Goal: Task Accomplishment & Management: Complete application form

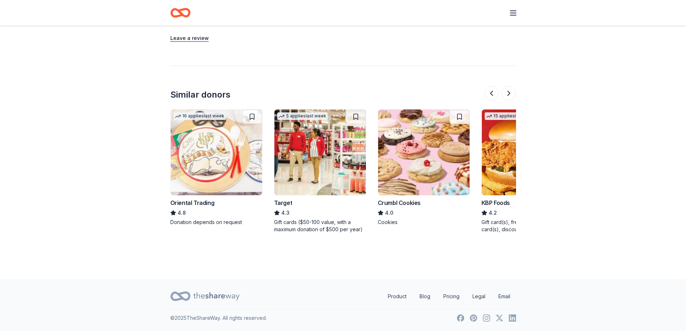
scroll to position [0, 777]
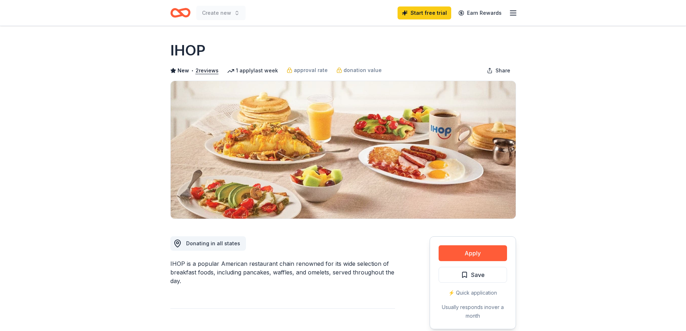
scroll to position [204, 0]
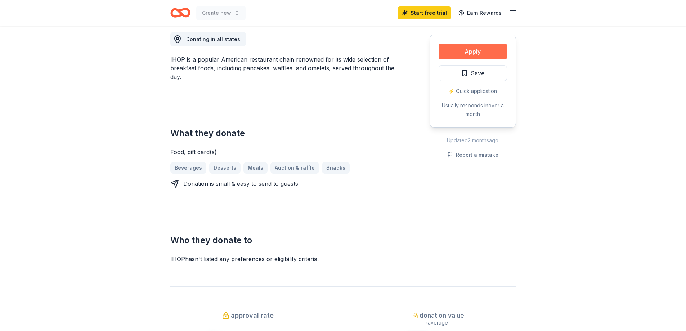
click at [461, 59] on button "Apply" at bounding box center [472, 52] width 68 height 16
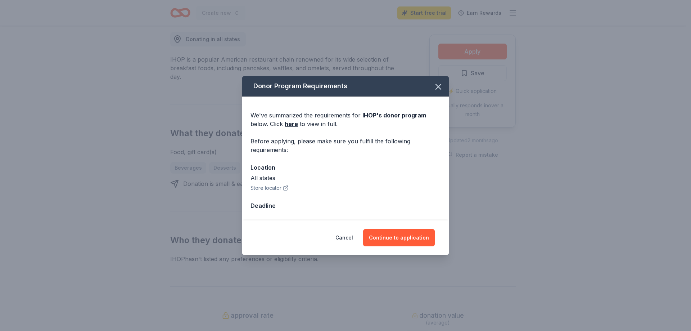
click at [256, 192] on button "Store locator" at bounding box center [269, 188] width 38 height 9
click at [423, 246] on button "Continue to application" at bounding box center [399, 237] width 72 height 17
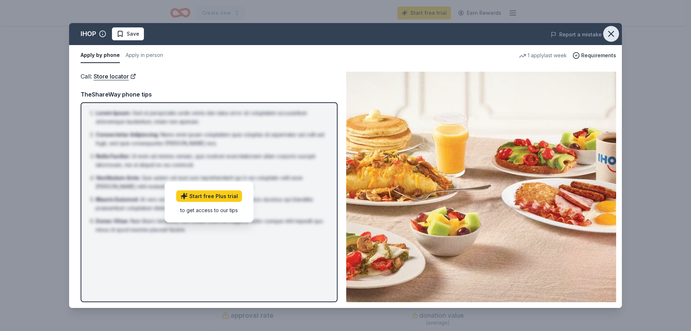
click at [610, 36] on icon "button" at bounding box center [611, 33] width 5 height 5
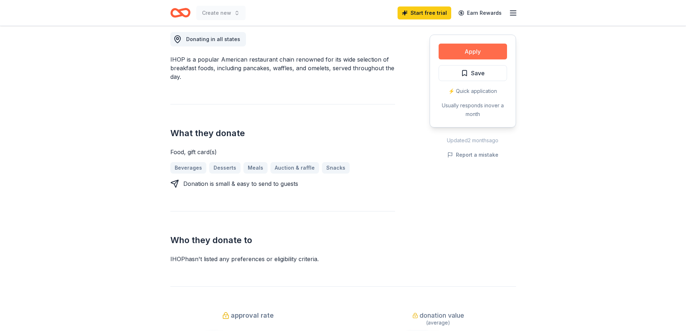
click at [473, 59] on button "Apply" at bounding box center [472, 52] width 68 height 16
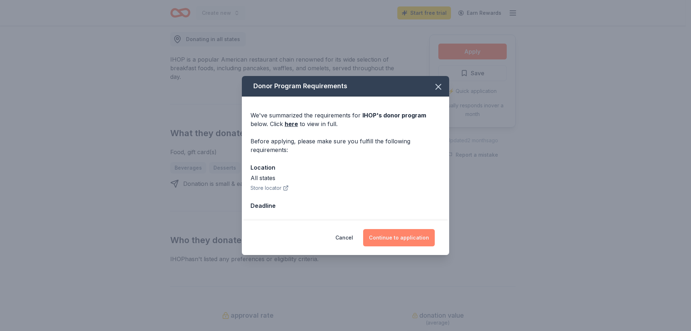
click at [406, 246] on button "Continue to application" at bounding box center [399, 237] width 72 height 17
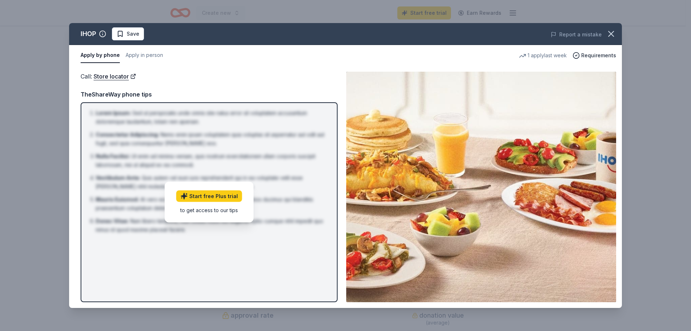
click at [235, 214] on div "to get access to our tips" at bounding box center [209, 210] width 66 height 8
click at [609, 39] on icon "button" at bounding box center [611, 34] width 10 height 10
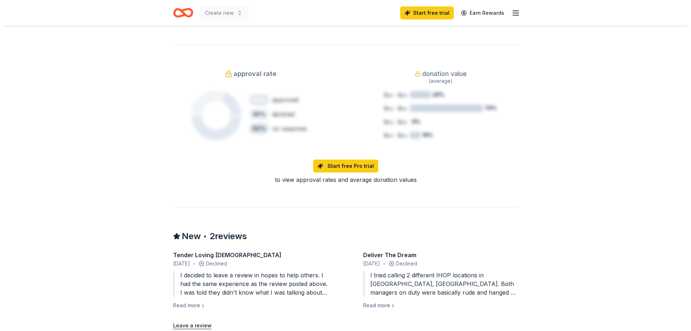
scroll to position [408, 0]
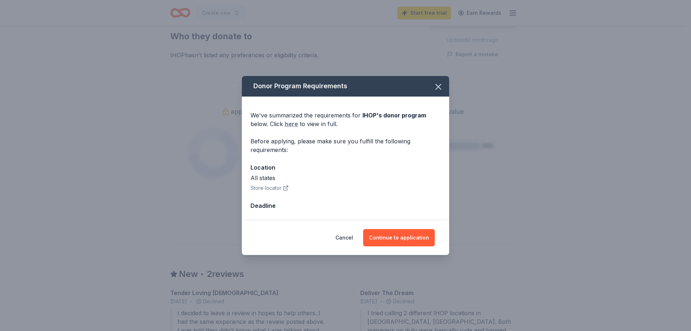
click at [285, 119] on link "here" at bounding box center [291, 123] width 13 height 9
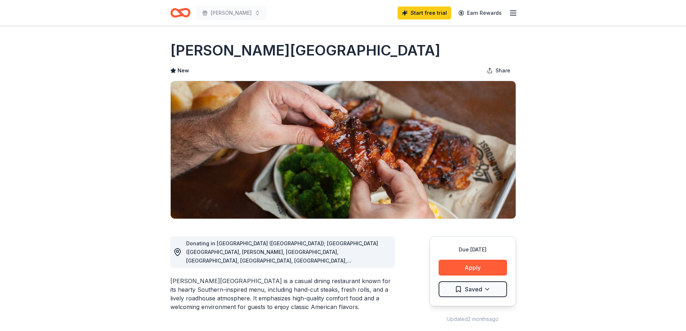
scroll to position [204, 0]
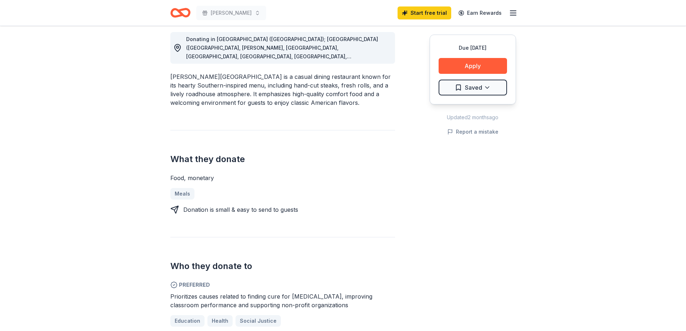
click at [179, 48] on circle at bounding box center [177, 47] width 2 height 2
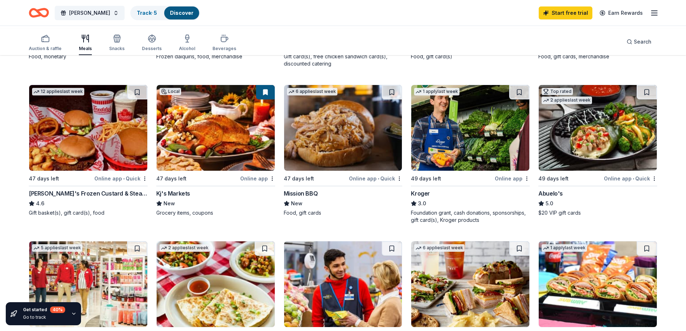
scroll to position [408, 0]
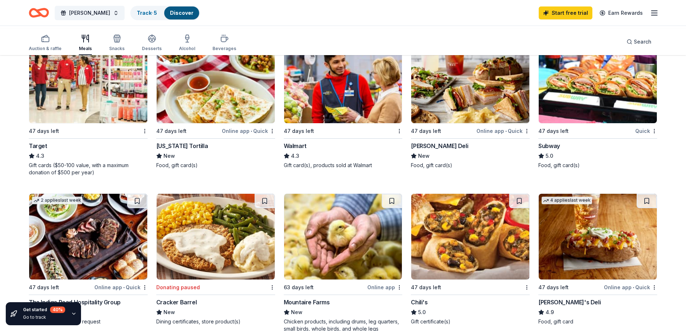
click at [327, 123] on img at bounding box center [343, 80] width 118 height 86
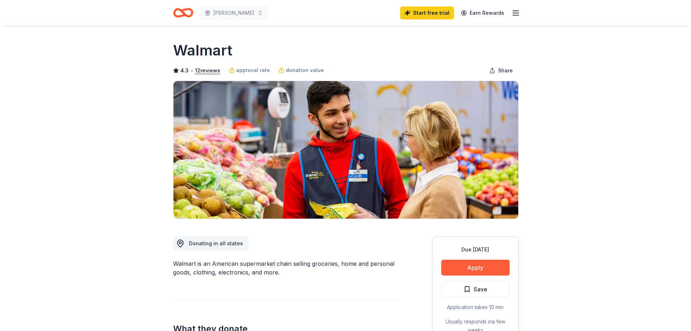
scroll to position [204, 0]
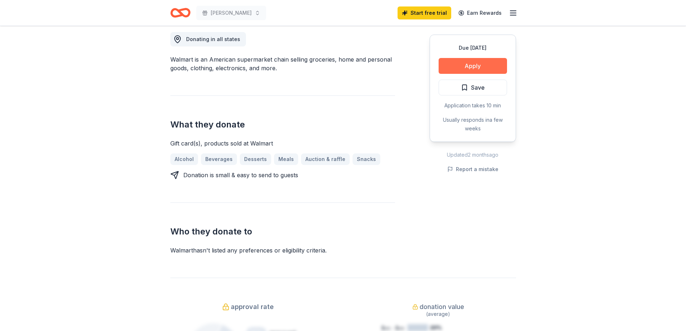
click at [464, 74] on button "Apply" at bounding box center [472, 66] width 68 height 16
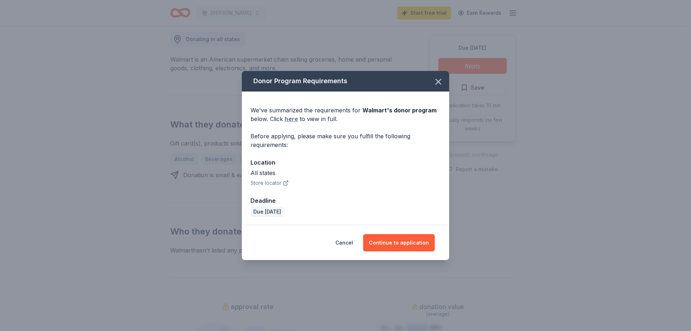
click at [285, 114] on link "here" at bounding box center [291, 118] width 13 height 9
click at [408, 251] on button "Continue to application" at bounding box center [399, 242] width 72 height 17
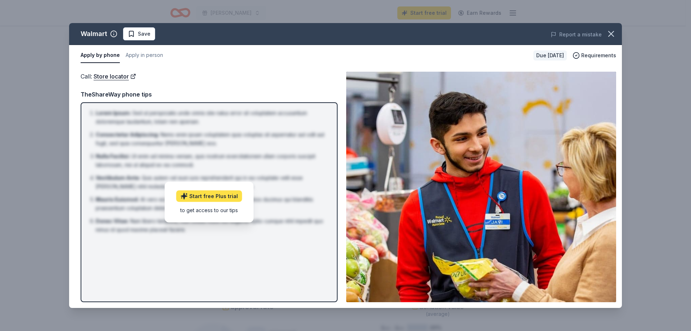
click at [218, 201] on link "Start free Plus trial" at bounding box center [209, 196] width 66 height 12
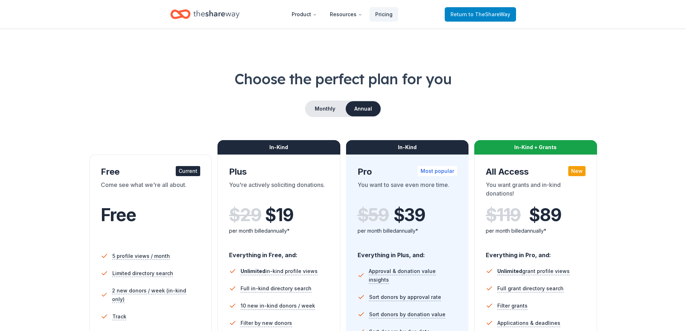
click at [468, 17] on span "to TheShareWay" at bounding box center [489, 14] width 42 height 6
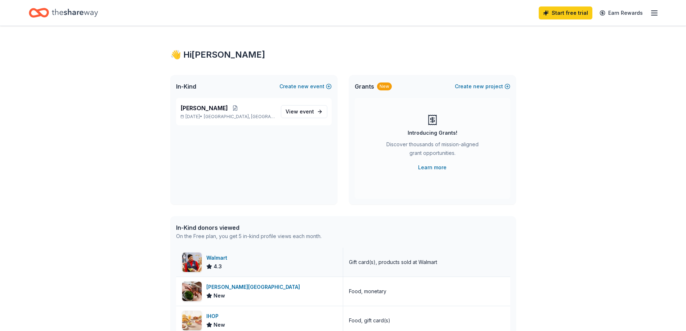
click at [228, 262] on div "Walmart" at bounding box center [218, 257] width 24 height 9
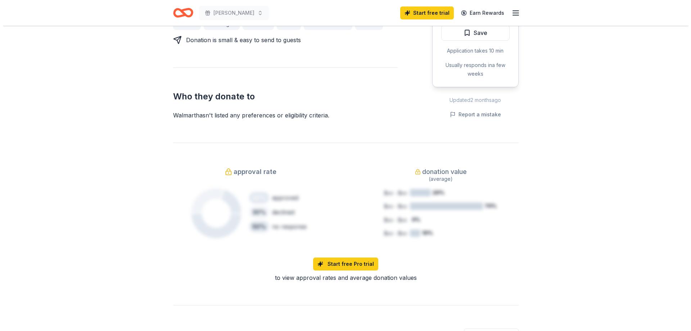
scroll to position [204, 0]
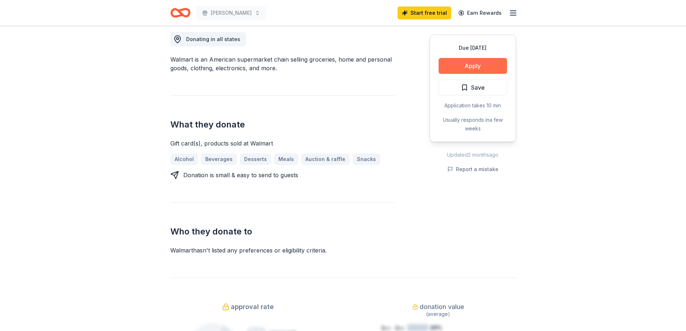
click at [467, 74] on button "Apply" at bounding box center [472, 66] width 68 height 16
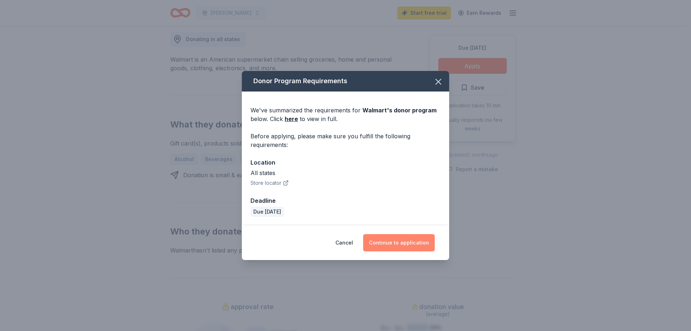
click at [404, 251] on button "Continue to application" at bounding box center [399, 242] width 72 height 17
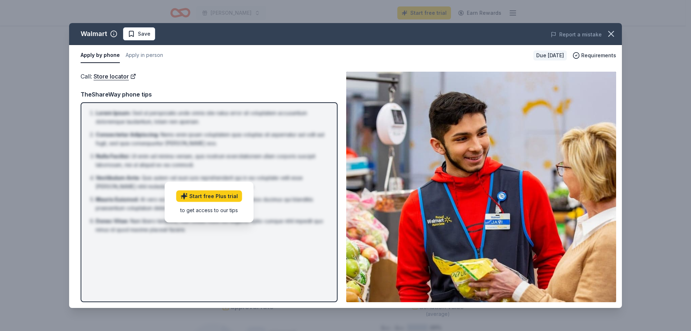
click at [92, 63] on button "Apply by phone" at bounding box center [100, 55] width 39 height 15
click at [163, 63] on button "Apply in person" at bounding box center [144, 55] width 37 height 15
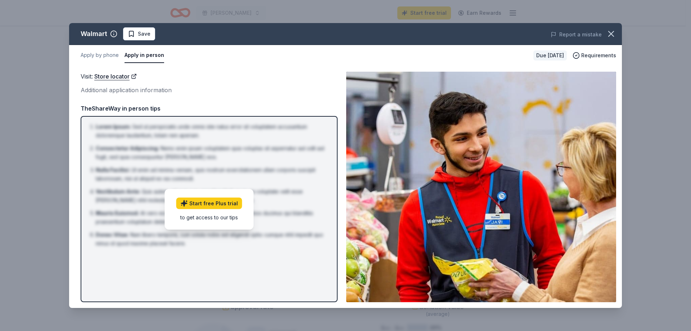
click at [135, 95] on div "Additional application information" at bounding box center [209, 89] width 257 height 9
